Goal: Task Accomplishment & Management: Manage account settings

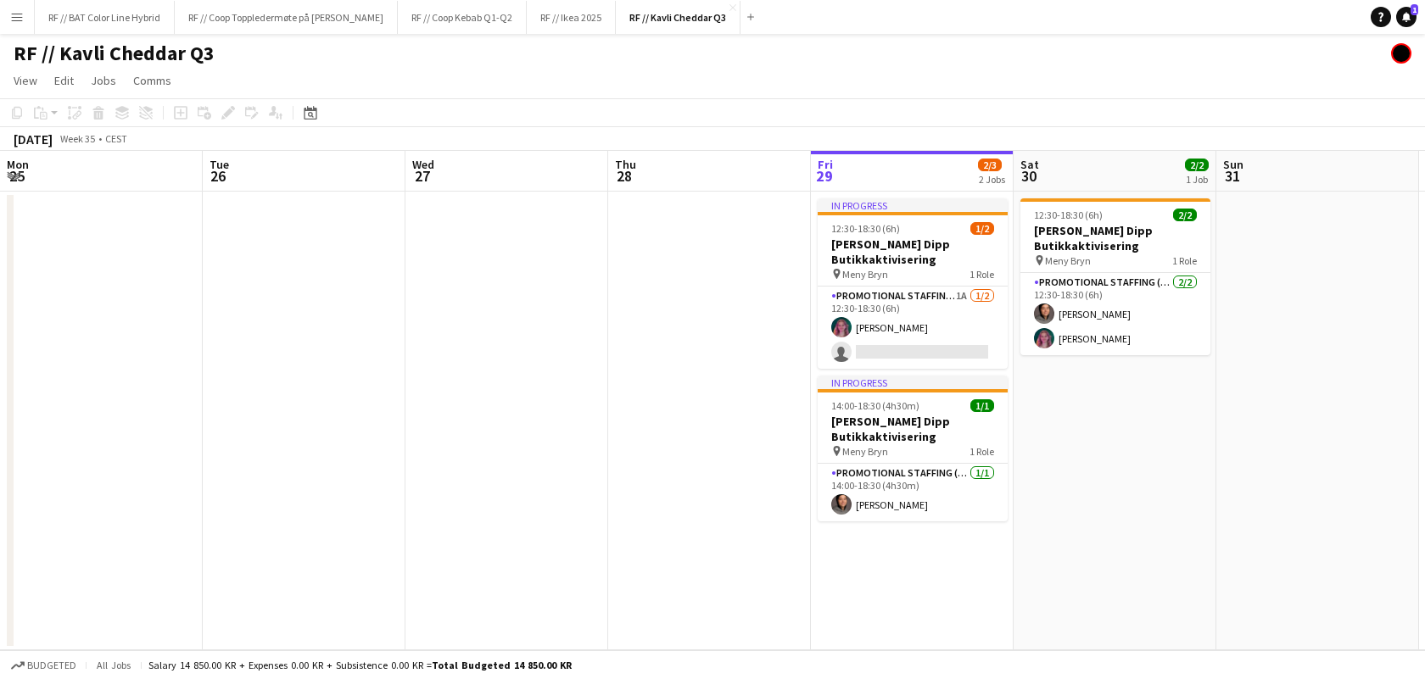
scroll to position [0, 414]
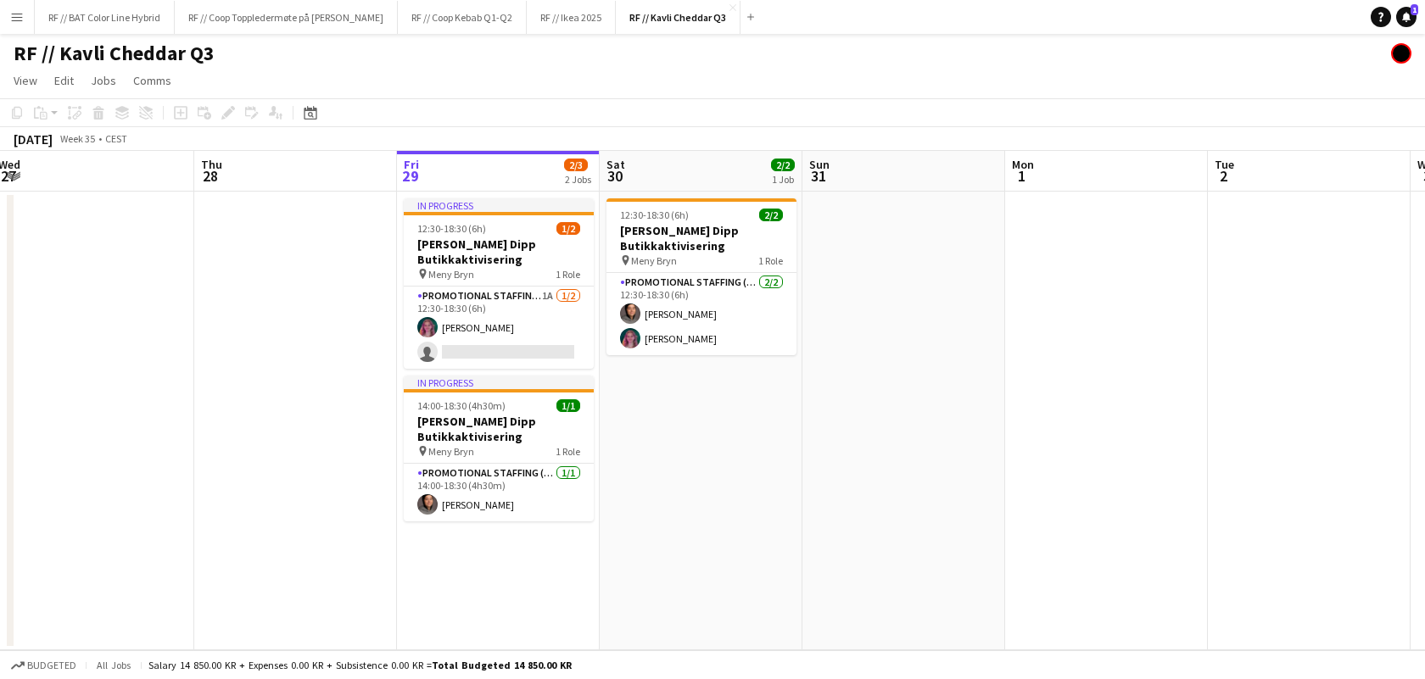
click at [22, 17] on app-icon "Menu" at bounding box center [17, 17] width 14 height 14
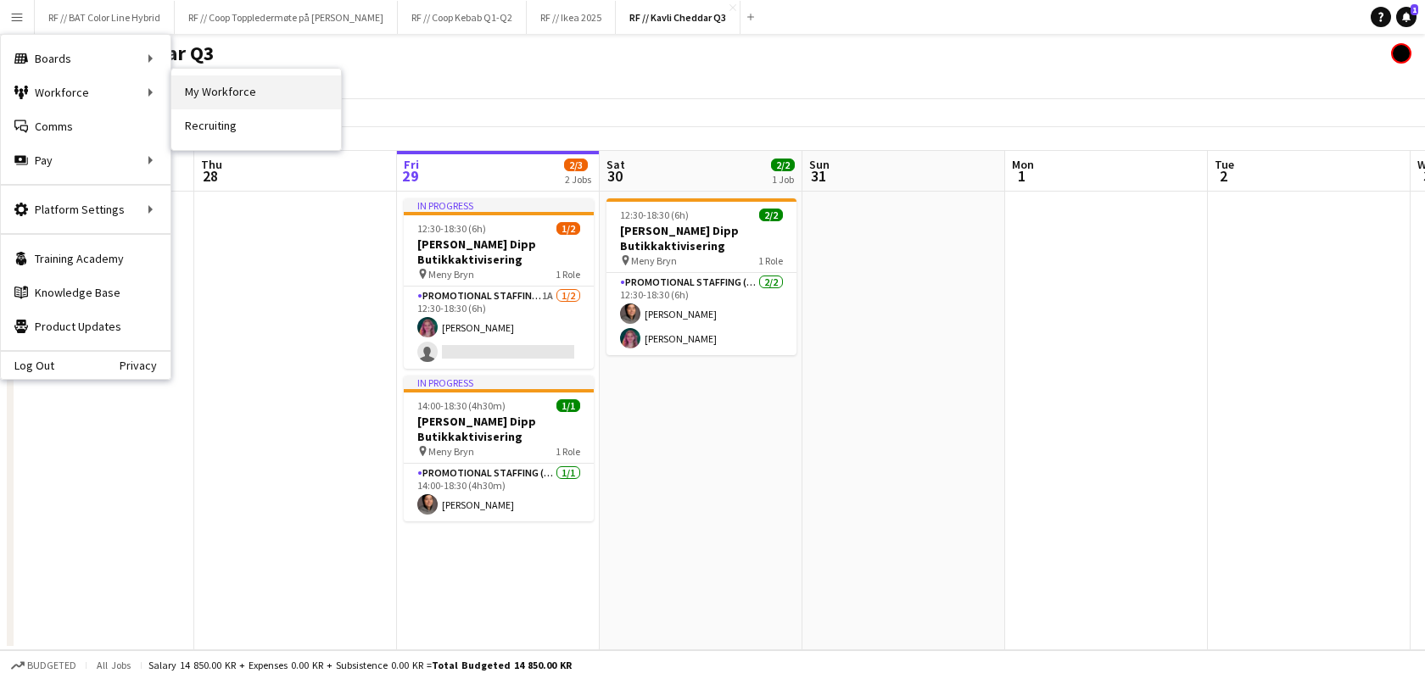
click at [198, 96] on link "My Workforce" at bounding box center [256, 92] width 170 height 34
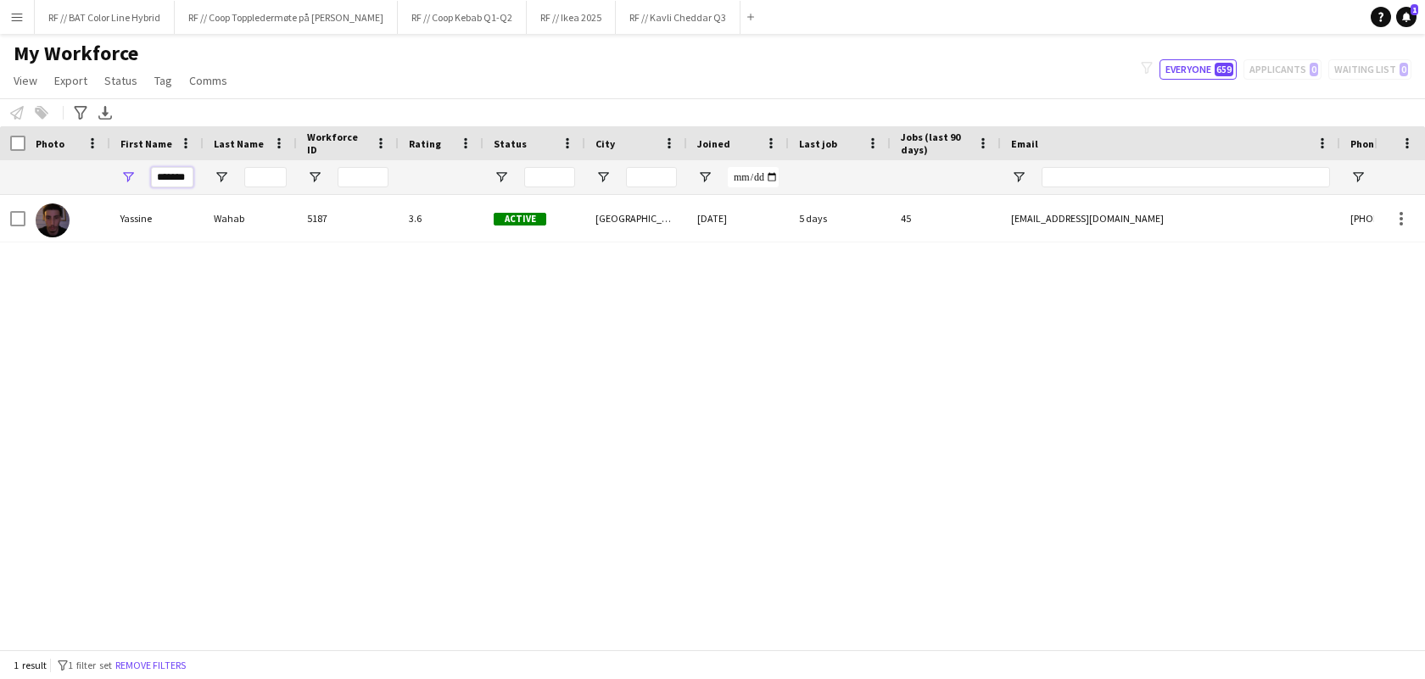
click at [181, 182] on input "*******" at bounding box center [172, 177] width 42 height 20
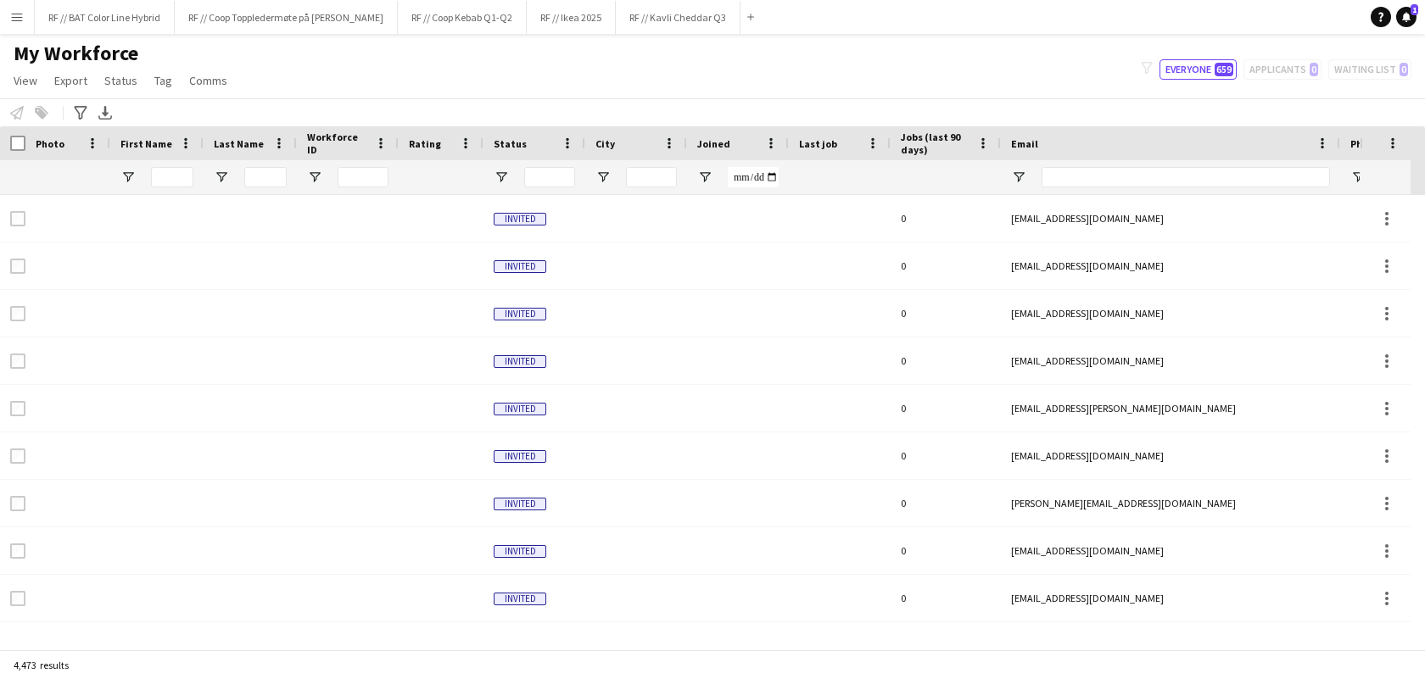
click at [31, 20] on button "Menu" at bounding box center [17, 17] width 34 height 34
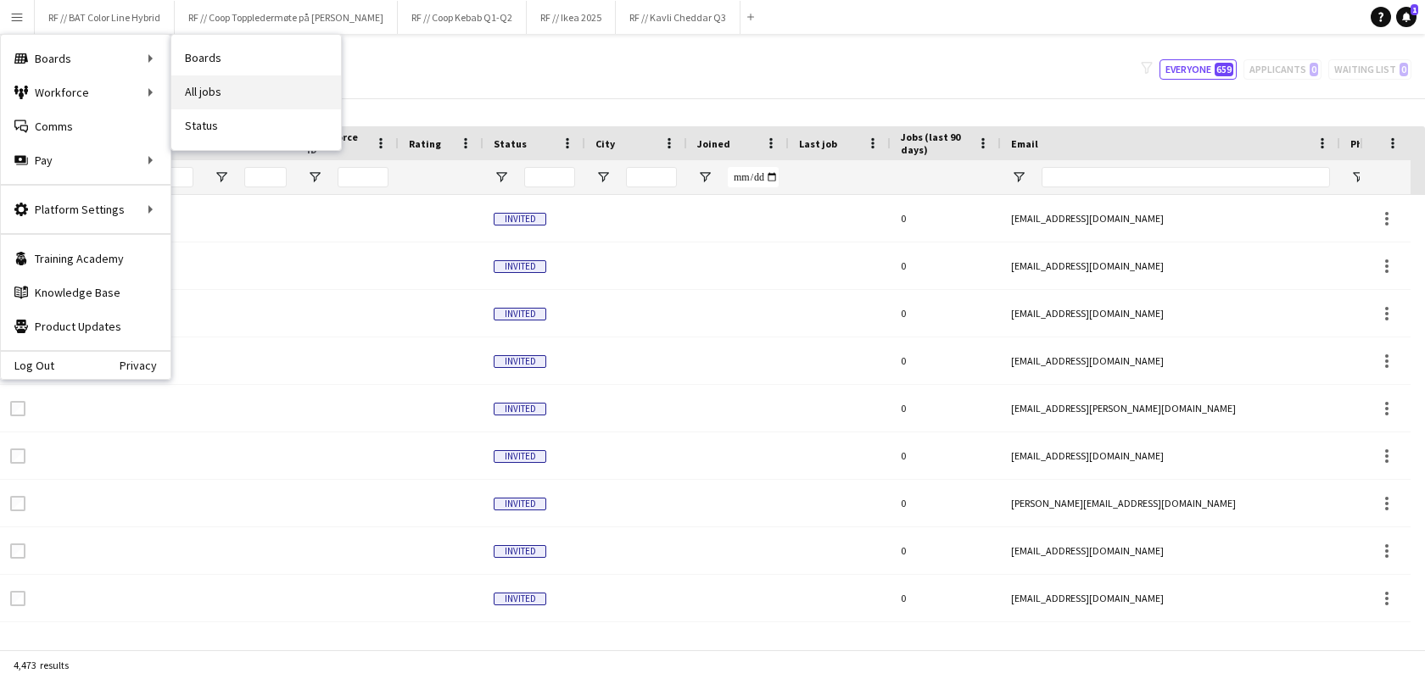
click at [231, 78] on link "All jobs" at bounding box center [256, 92] width 170 height 34
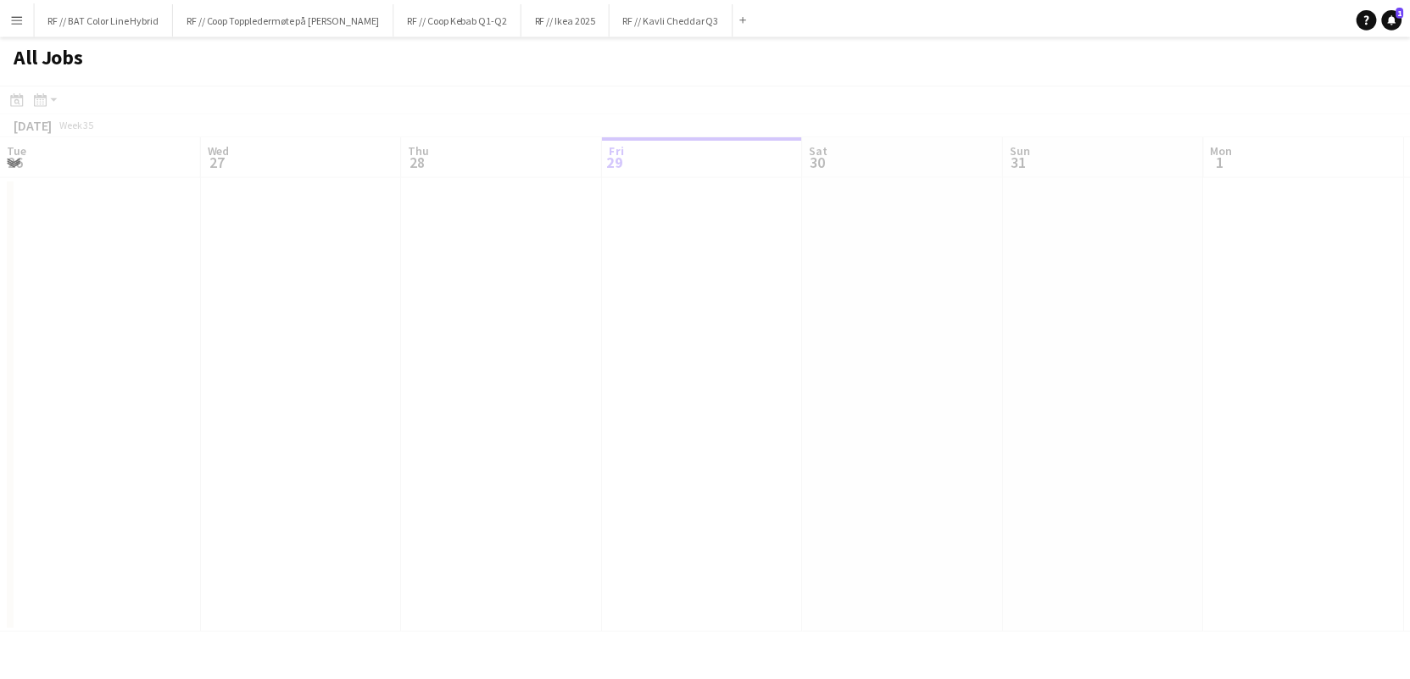
scroll to position [0, 405]
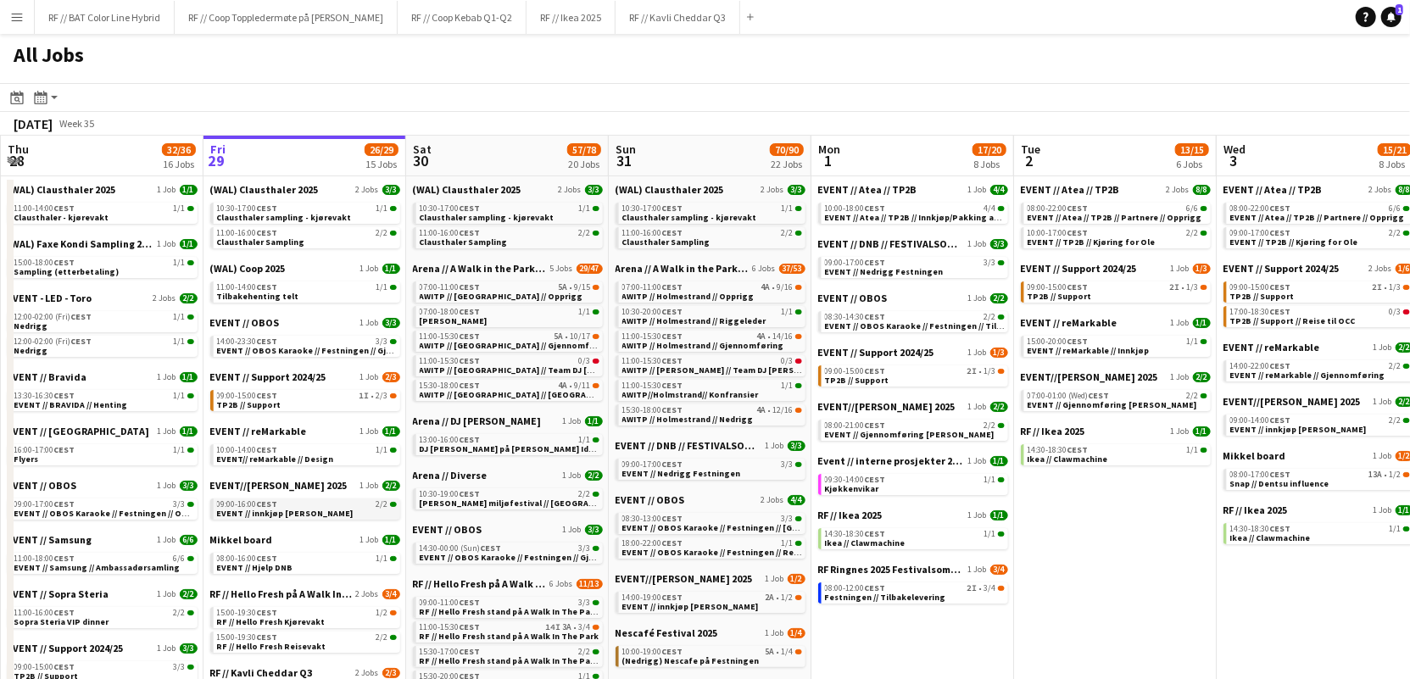
click at [290, 505] on div "09:00-16:00 CEST 2/2" at bounding box center [307, 504] width 180 height 8
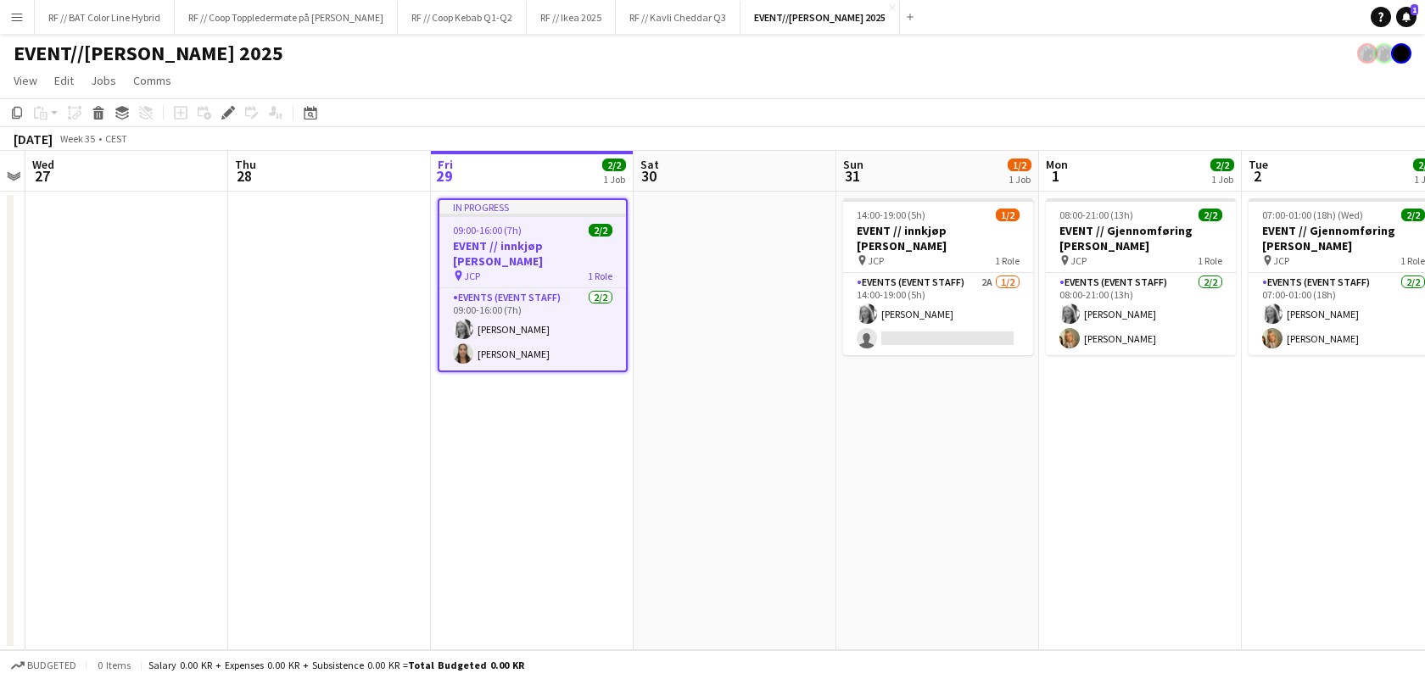
click at [488, 245] on h3 "EVENT // innkjøp [PERSON_NAME]" at bounding box center [532, 253] width 187 height 31
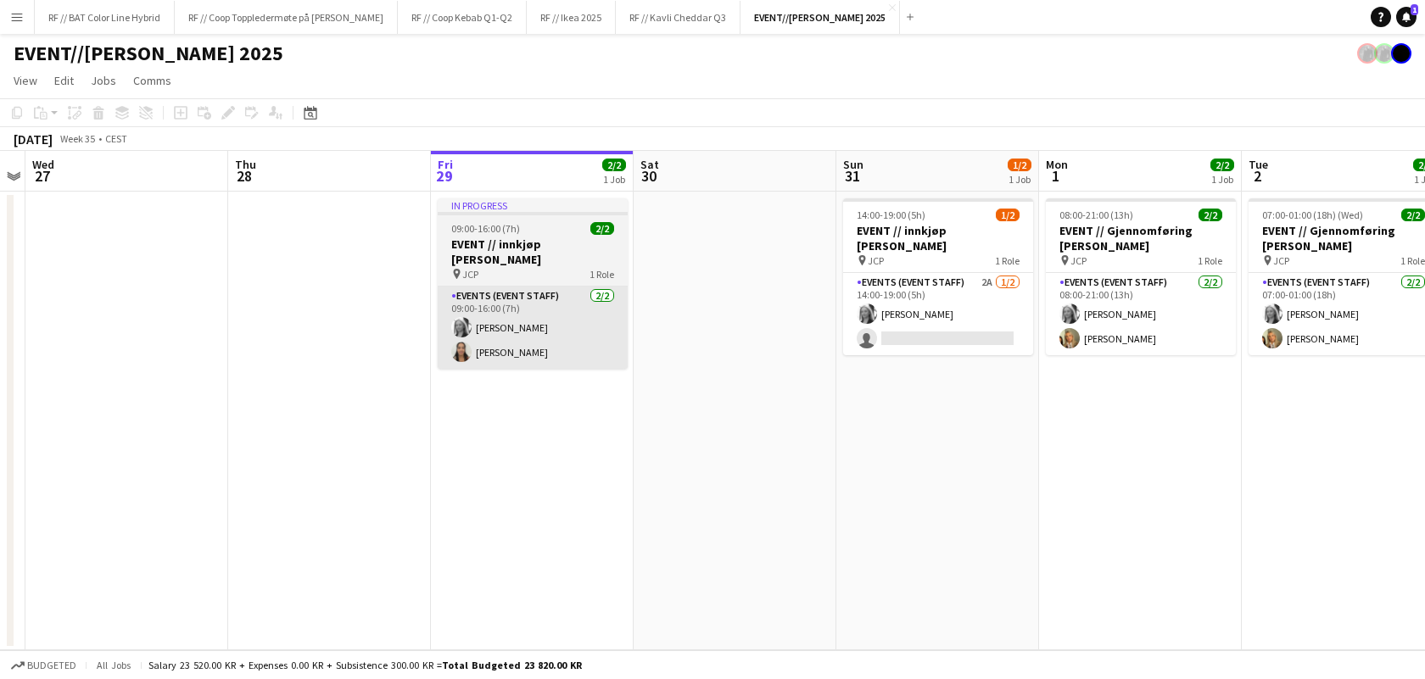
click at [526, 287] on app-card-role "Events (Event Staff) 2/2 09:00-16:00 (7h) Maria Grefberg Kristine Dahl Iyamu" at bounding box center [533, 328] width 190 height 82
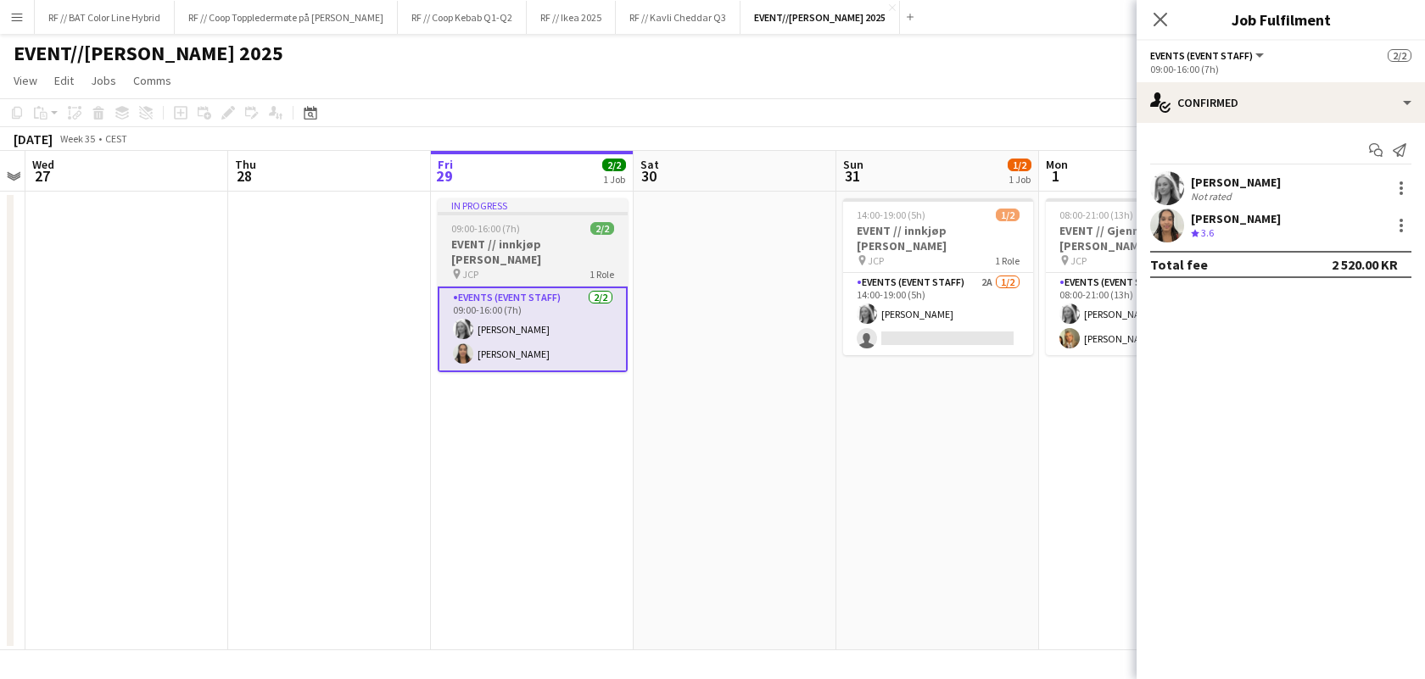
click at [475, 221] on app-job-card "In progress 09:00-16:00 (7h) 2/2 EVENT // innkjøp Wilhelmsen pin JCP 1 Role Eve…" at bounding box center [533, 285] width 190 height 174
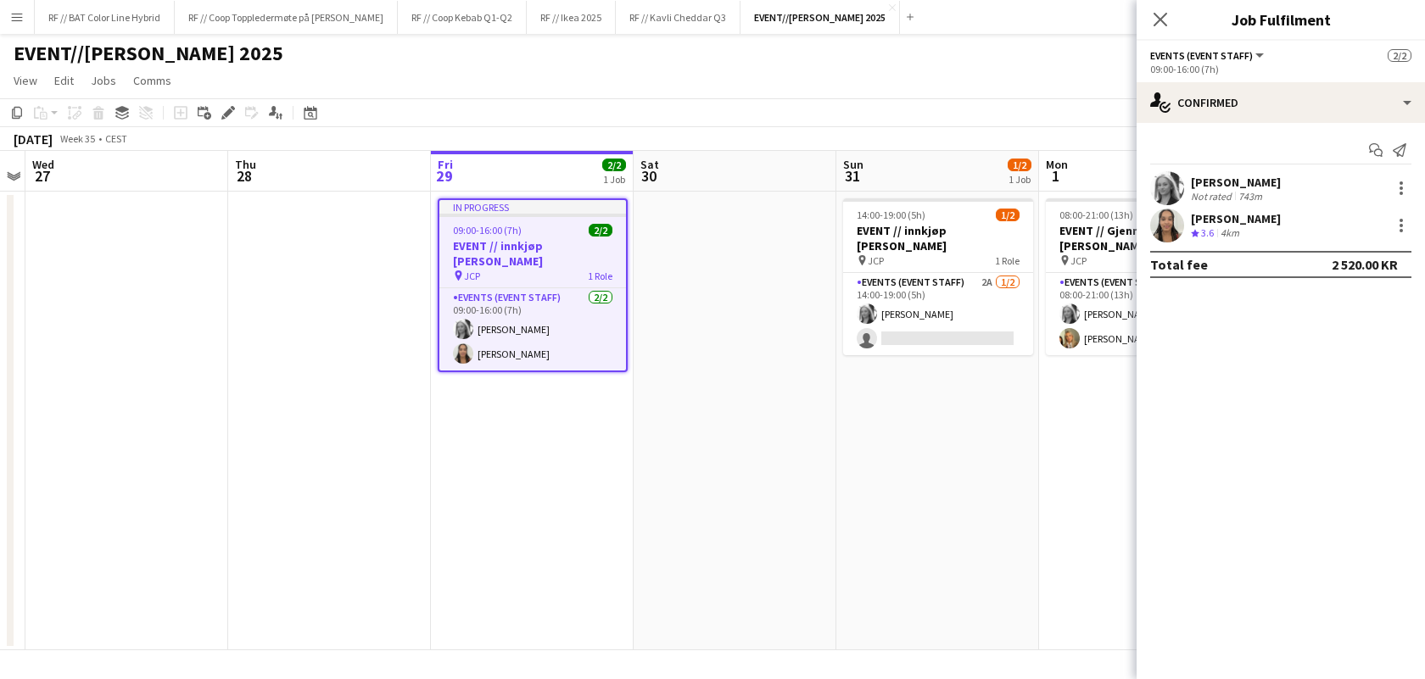
click at [540, 269] on div "pin JCP 1 Role" at bounding box center [532, 276] width 187 height 14
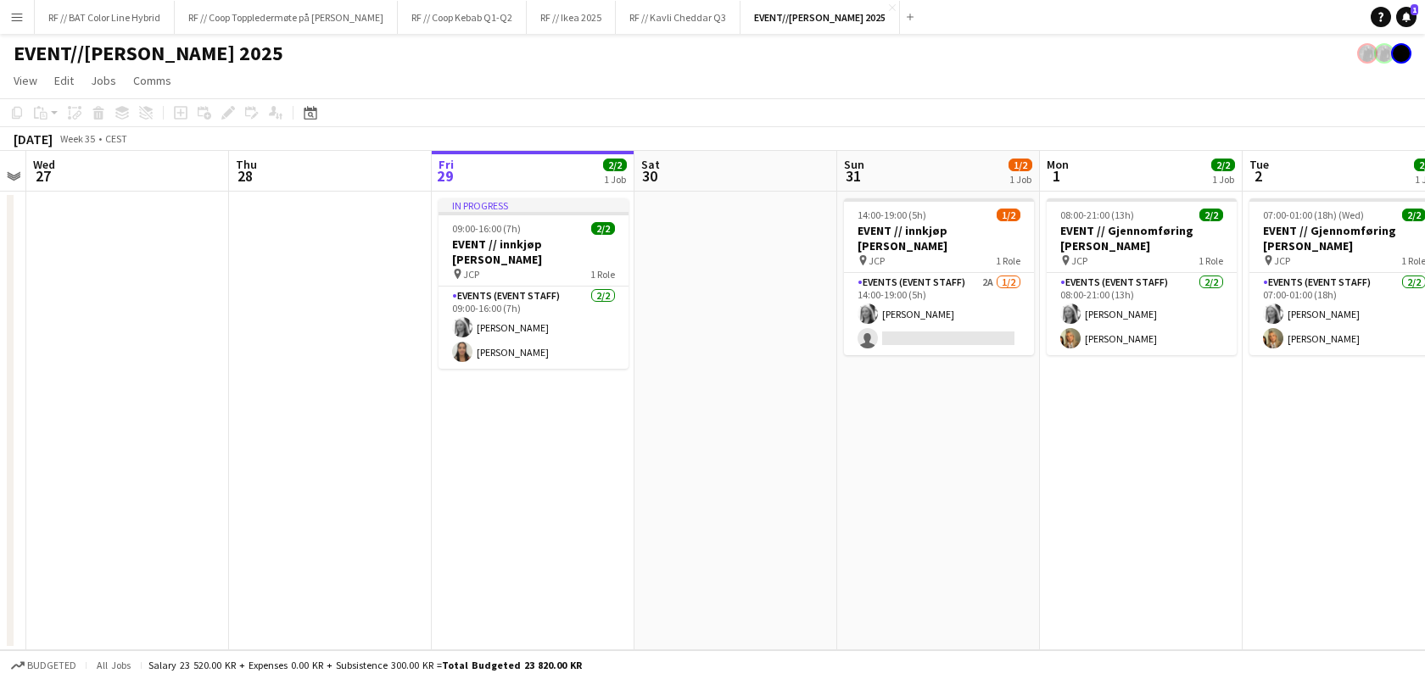
click at [712, 462] on app-calendar-viewport "Sun 24 Mon 25 Tue 26 Wed 27 Thu 28 Fri 29 2/2 1 Job Sat 30 Sun 31 1/2 1 Job Mon…" at bounding box center [712, 401] width 1425 height 500
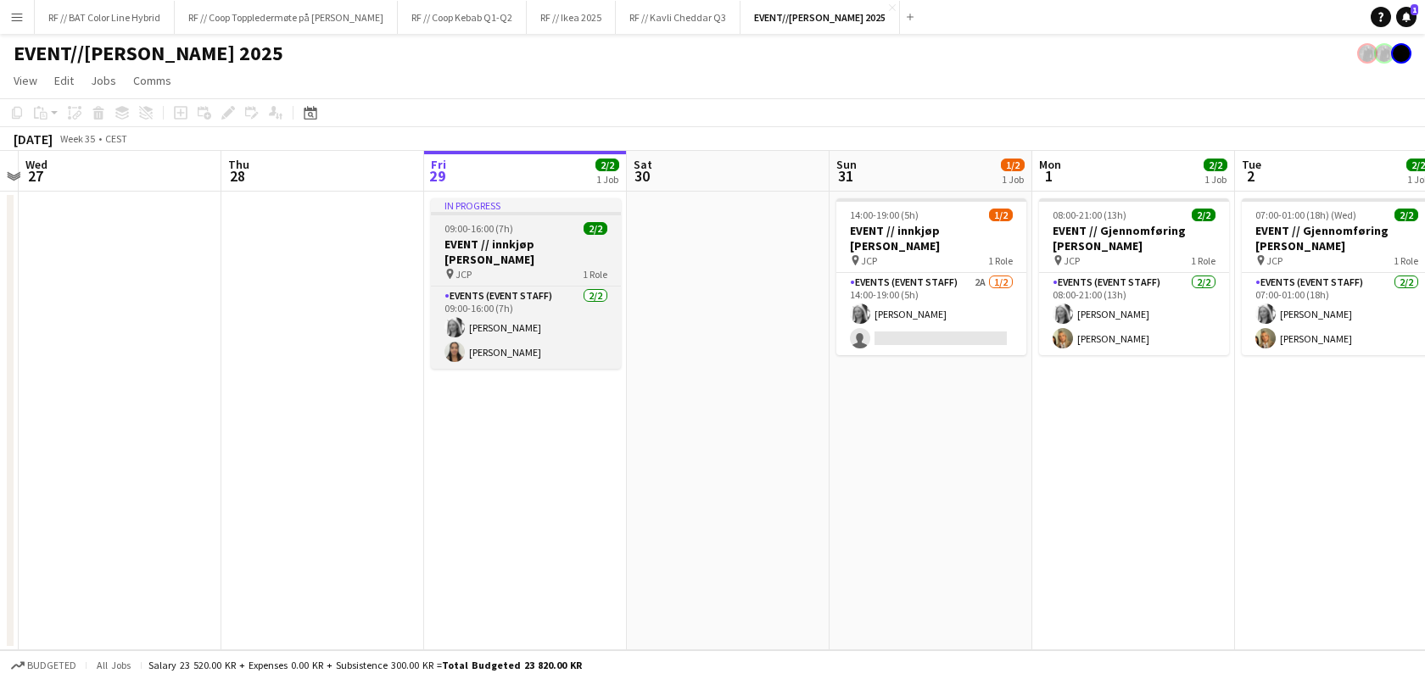
click at [560, 232] on div "09:00-16:00 (7h) 2/2" at bounding box center [526, 228] width 190 height 13
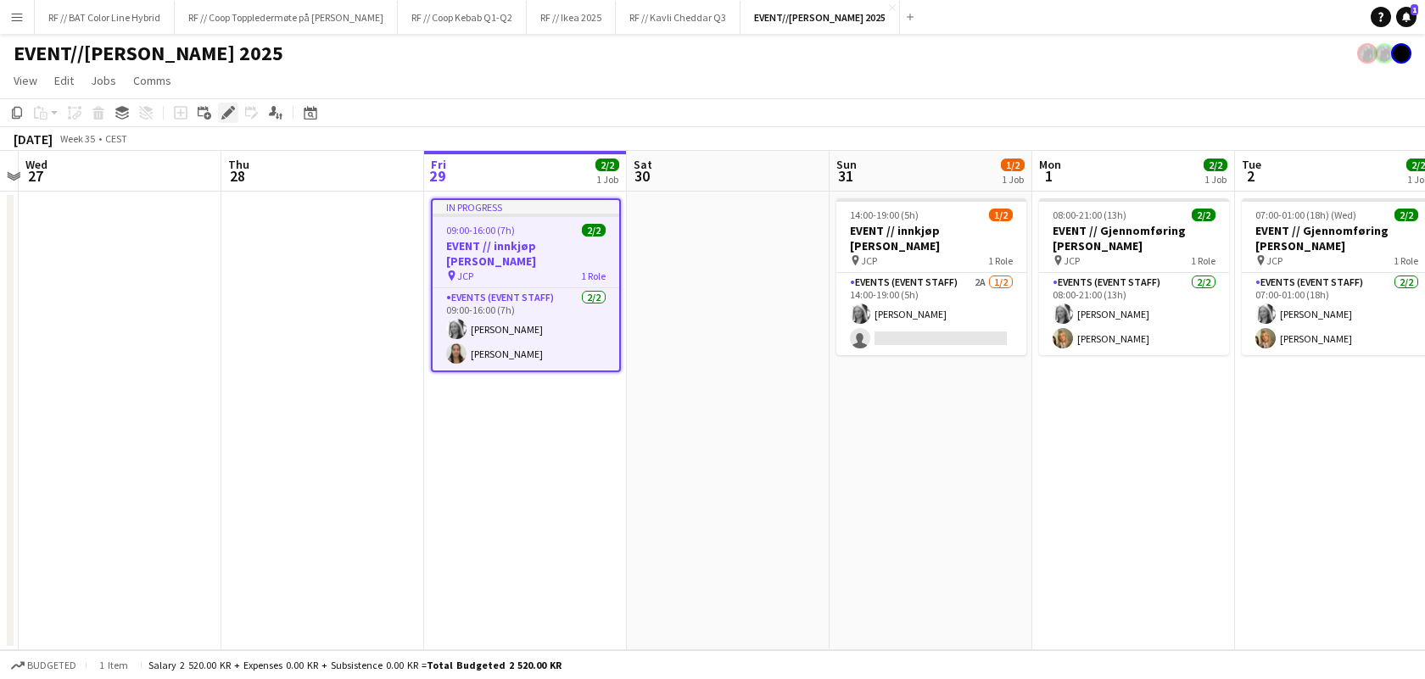
click at [227, 109] on icon "Edit" at bounding box center [228, 113] width 14 height 14
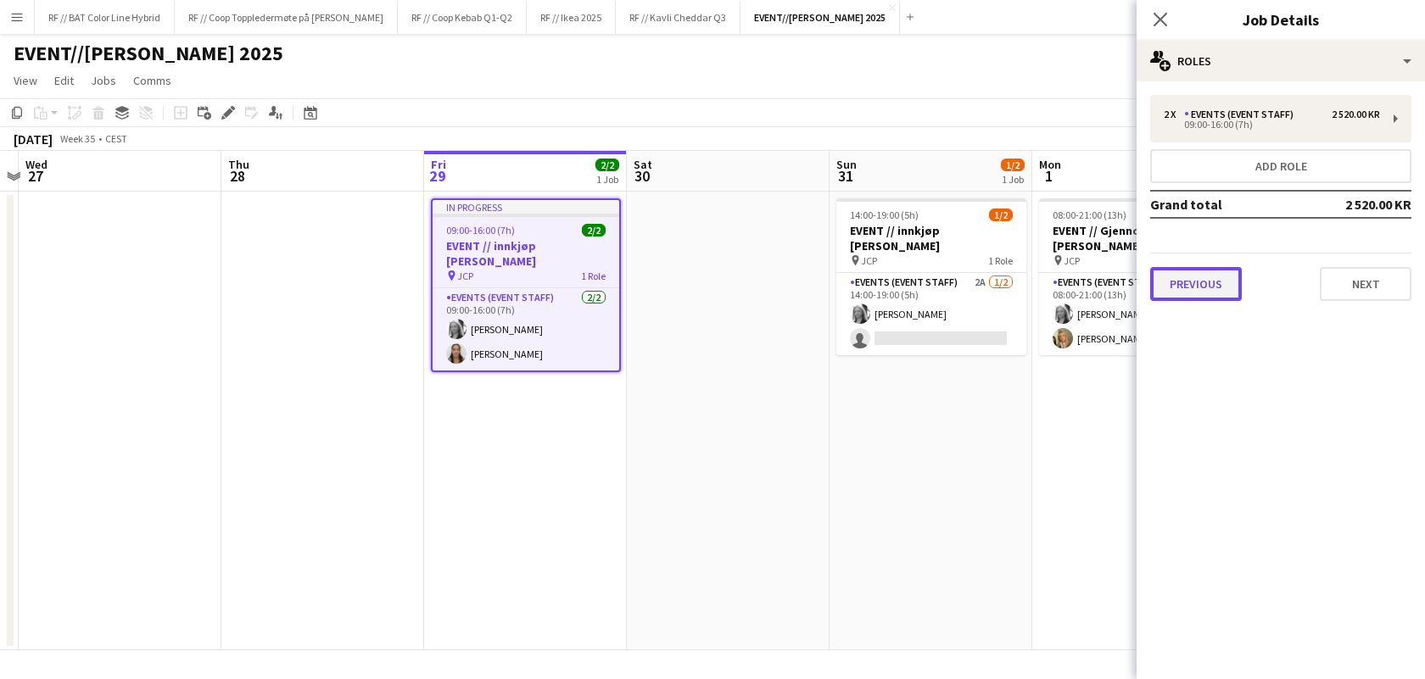
click at [1208, 275] on button "Previous" at bounding box center [1196, 284] width 92 height 34
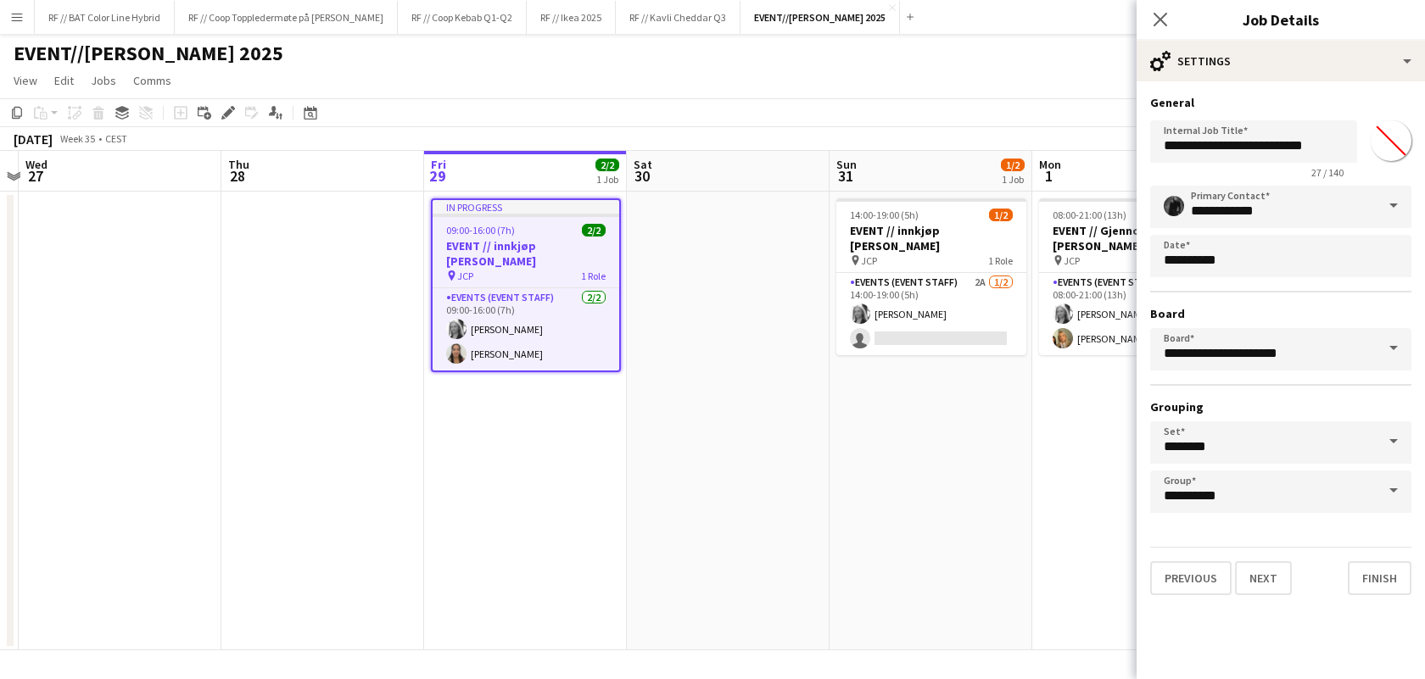
click at [14, 18] on app-icon "Menu" at bounding box center [17, 17] width 14 height 14
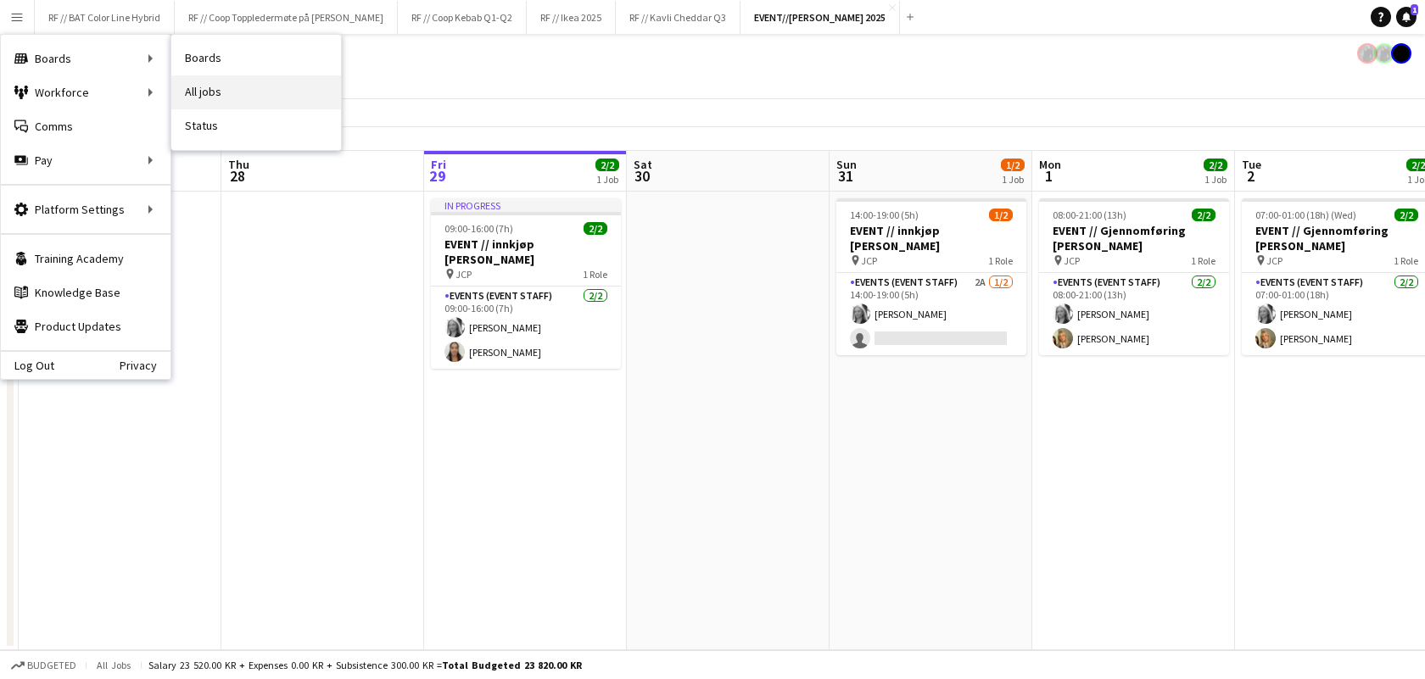
click at [200, 101] on link "All jobs" at bounding box center [256, 92] width 170 height 34
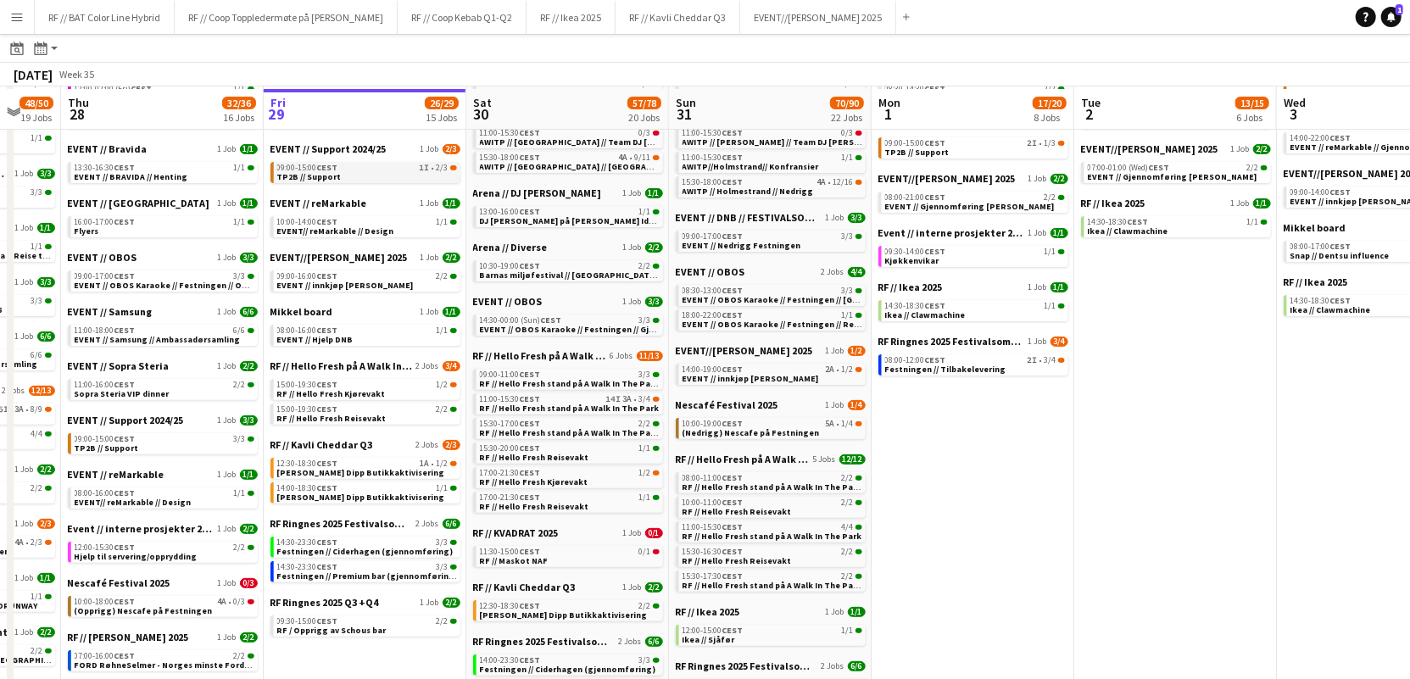
scroll to position [229, 0]
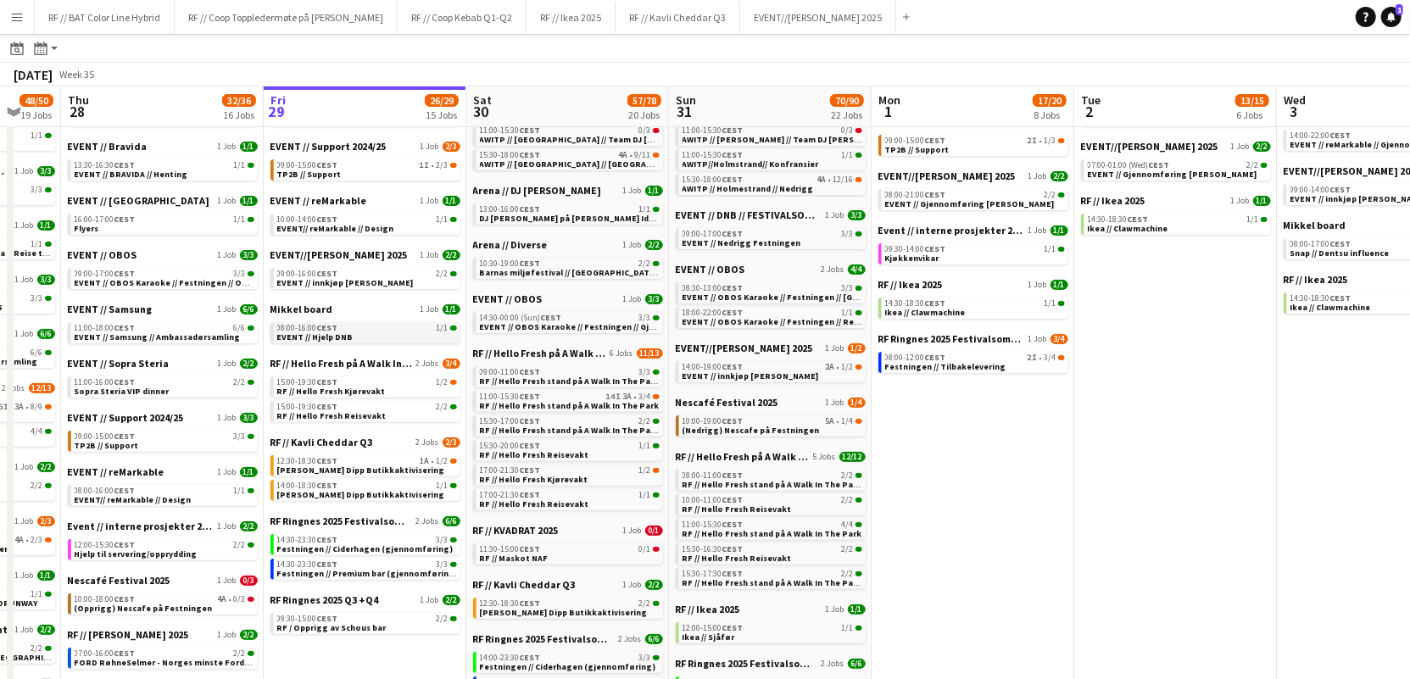
click at [318, 342] on span "EVENT // Hjelp DNB" at bounding box center [315, 337] width 76 height 11
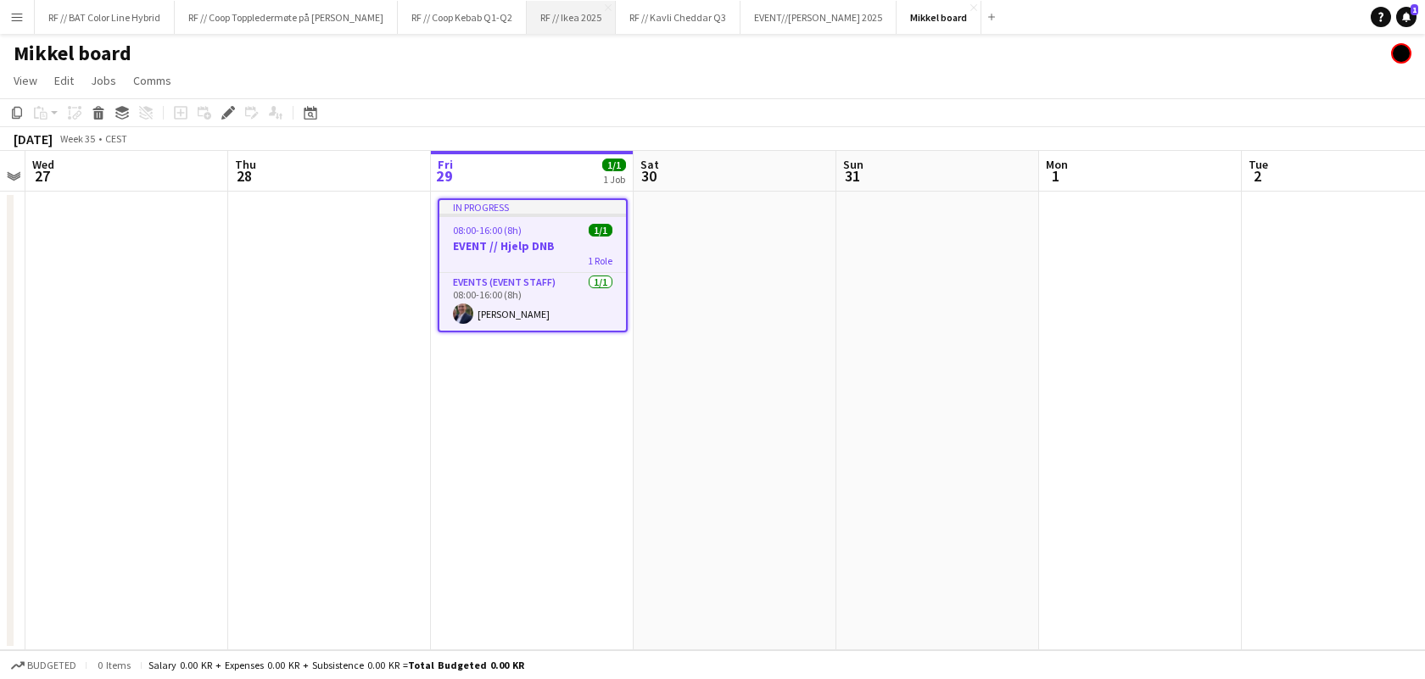
click at [597, 29] on button "RF // Ikea 2025 Close" at bounding box center [571, 17] width 89 height 33
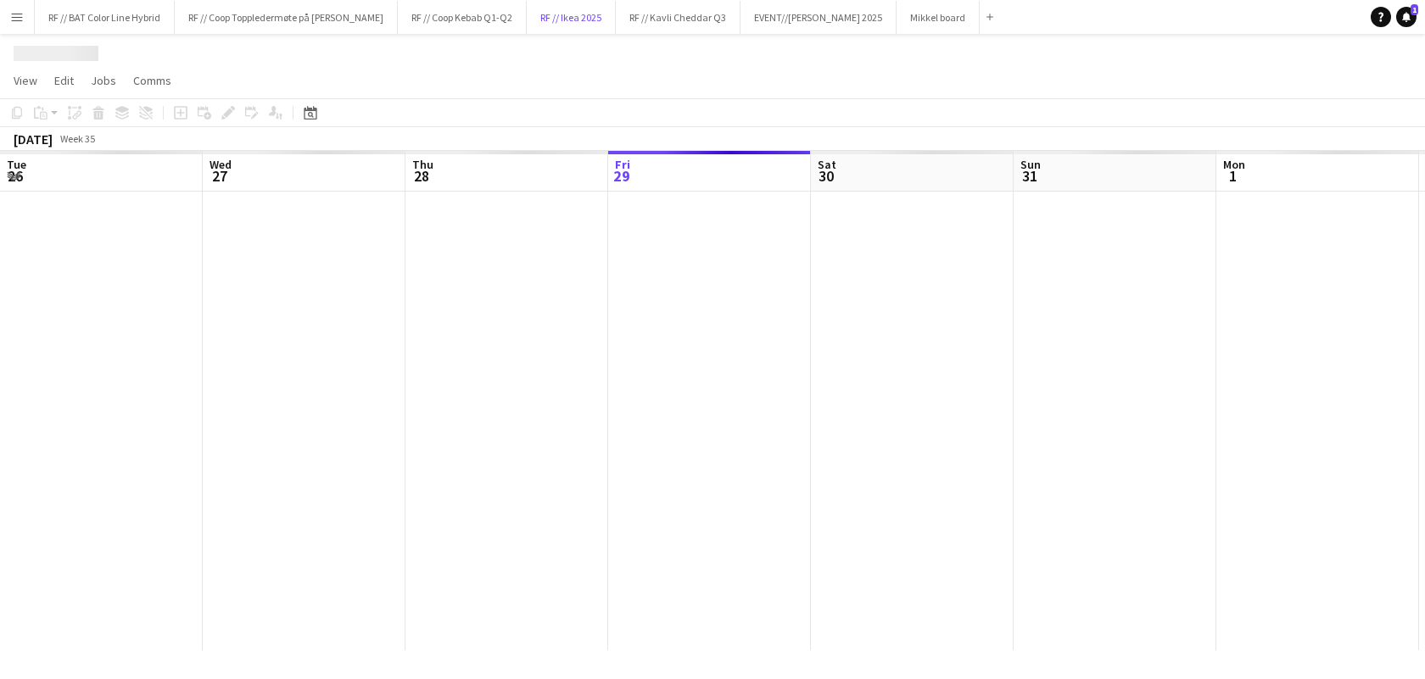
scroll to position [0, 405]
